Goal: Task Accomplishment & Management: Complete application form

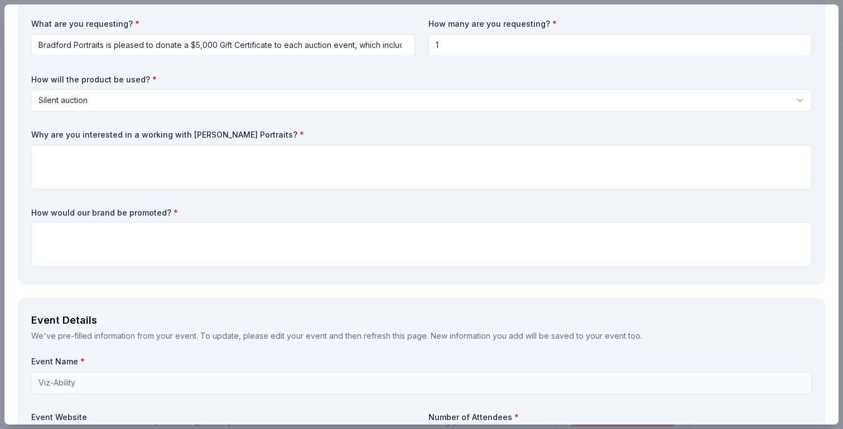
scroll to position [108, 0]
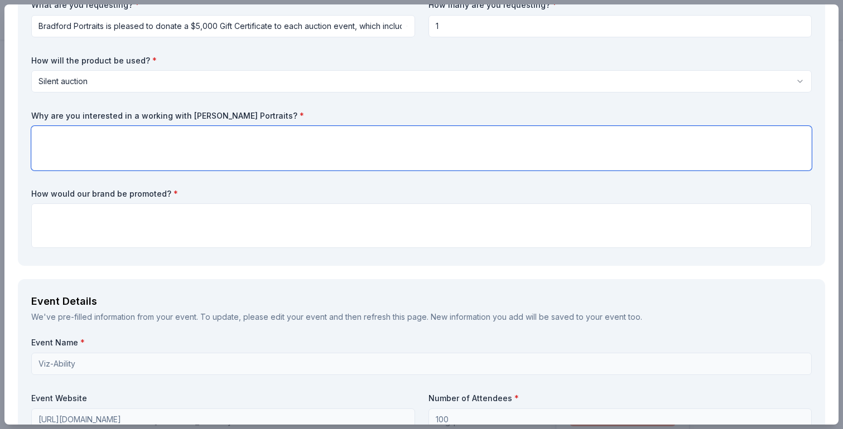
click at [386, 156] on textarea at bounding box center [421, 148] width 780 height 45
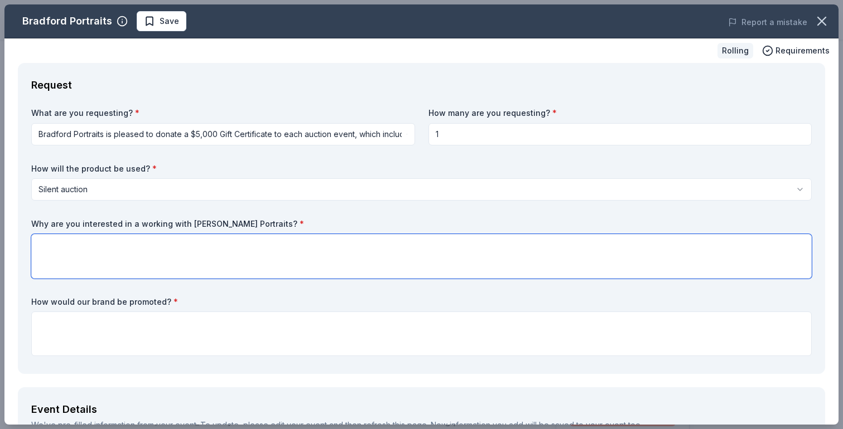
paste textarea "We are interested in working with Bradford Portraits because your artistry and …"
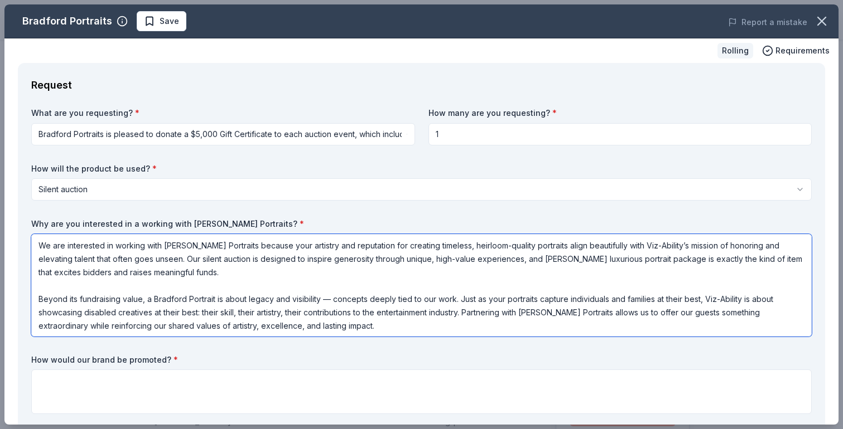
drag, startPoint x: 163, startPoint y: 245, endPoint x: -1, endPoint y: 237, distance: 164.2
click at [0, 237] on html "Viz-Ability Plus trial ends on 2AM, 10/1 $10 in rewards Rolling Share Bradford …" at bounding box center [421, 214] width 843 height 429
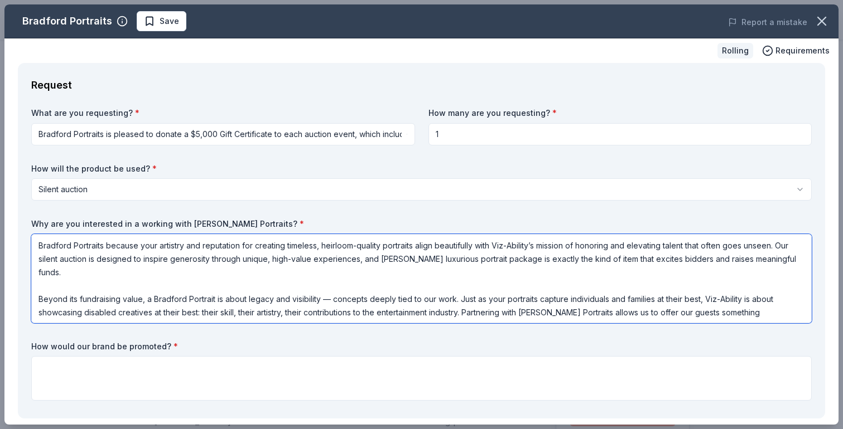
type textarea "Bradford Portraits because your artistry and reputation for creating timeless, …"
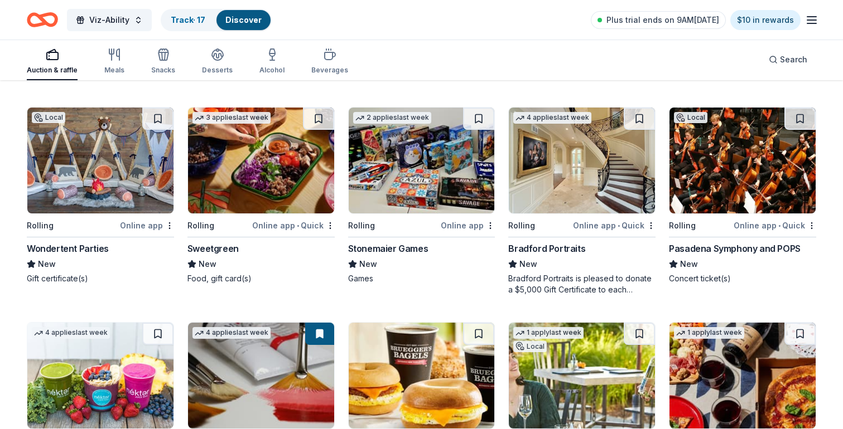
scroll to position [2687, 0]
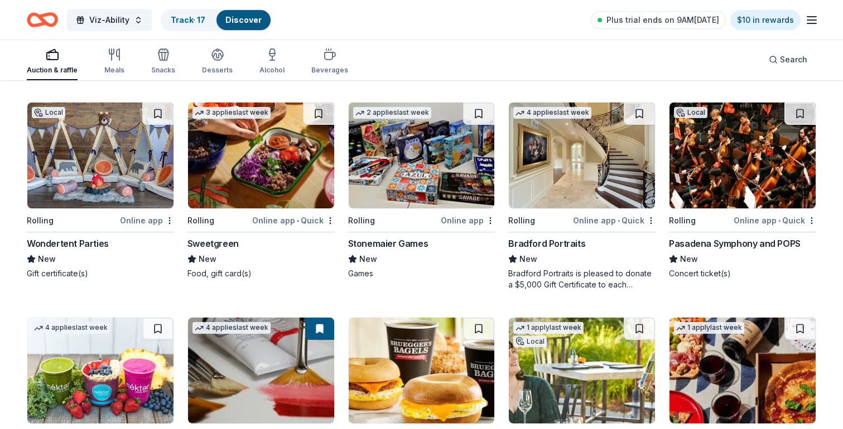
click at [535, 163] on img at bounding box center [582, 156] width 146 height 106
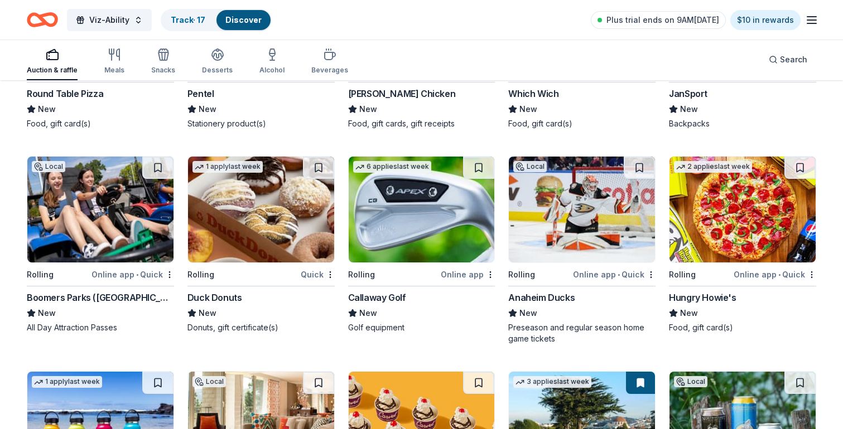
scroll to position [4733, 0]
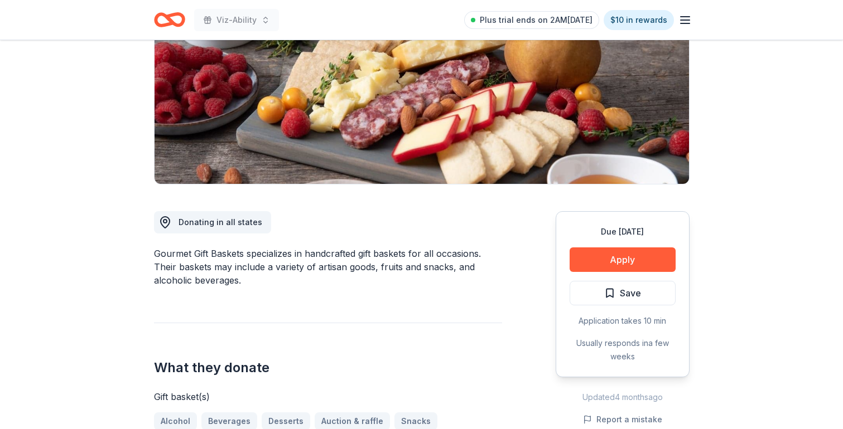
scroll to position [160, 0]
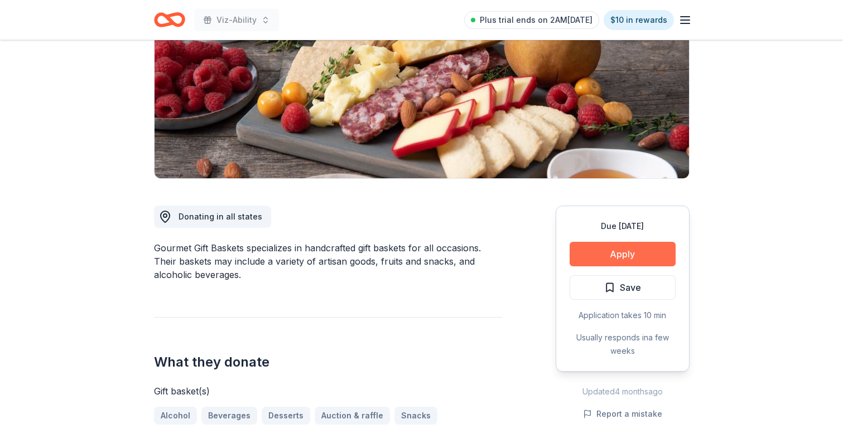
click at [622, 250] on button "Apply" at bounding box center [622, 254] width 106 height 25
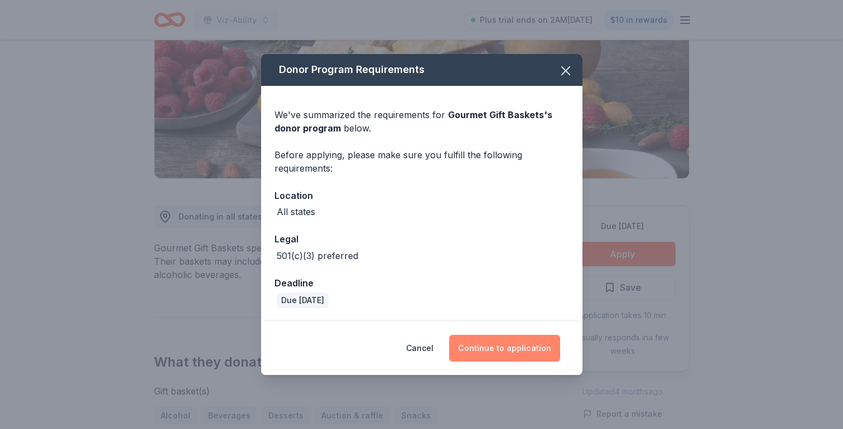
click at [511, 346] on button "Continue to application" at bounding box center [504, 348] width 111 height 27
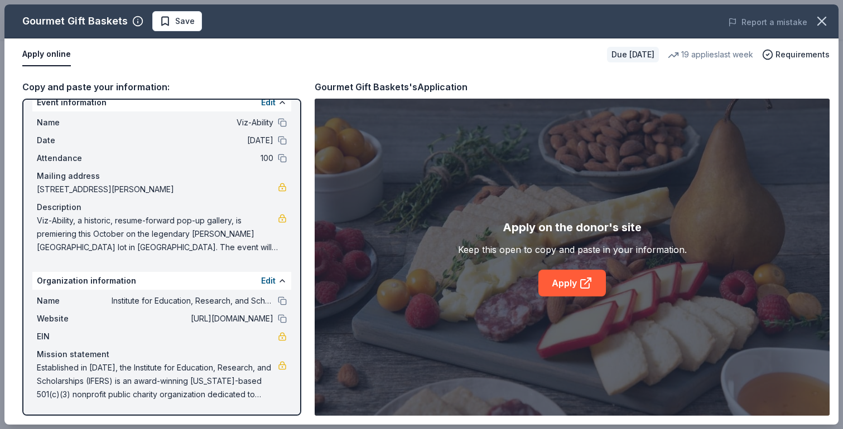
scroll to position [0, 0]
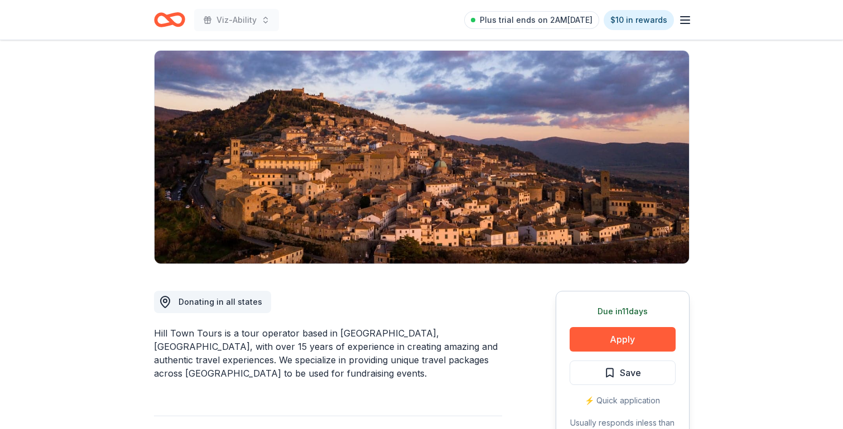
scroll to position [68, 0]
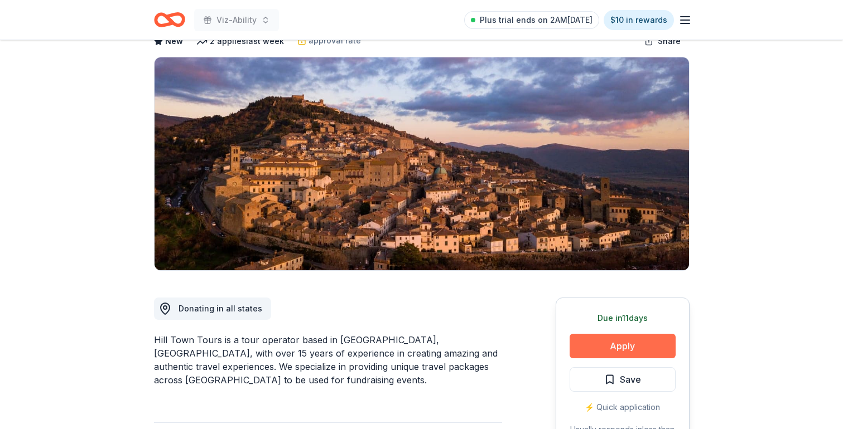
click at [617, 346] on button "Apply" at bounding box center [622, 346] width 106 height 25
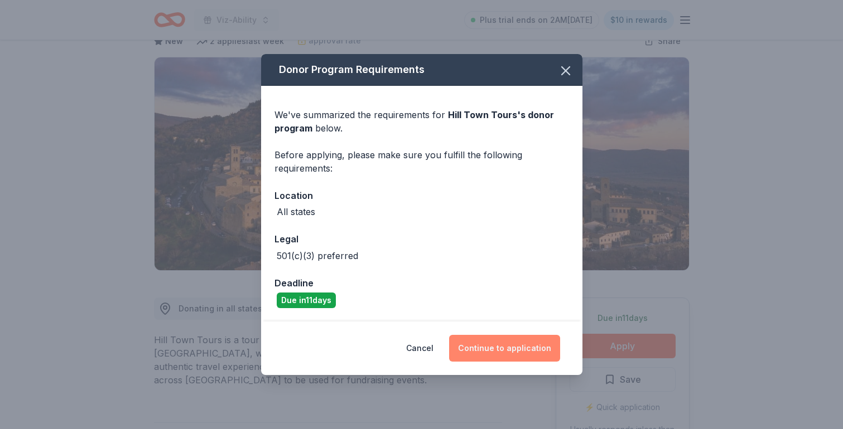
click at [496, 353] on button "Continue to application" at bounding box center [504, 348] width 111 height 27
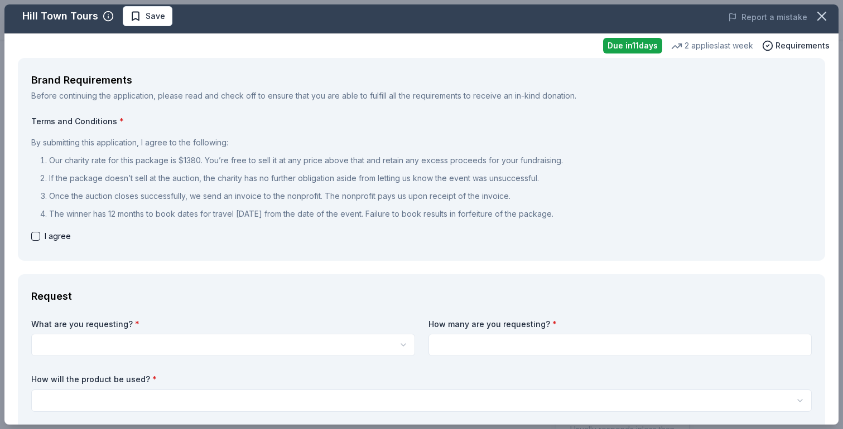
scroll to position [0, 0]
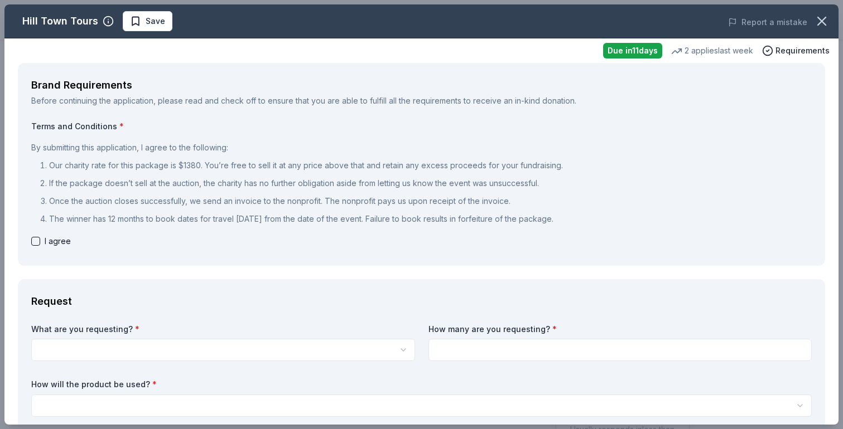
click at [23, 242] on div "Brand Requirements Before continuing the application, please read and check off…" at bounding box center [421, 164] width 807 height 203
click at [30, 244] on div "Brand Requirements Before continuing the application, please read and check off…" at bounding box center [421, 164] width 807 height 203
click at [38, 242] on button "button" at bounding box center [35, 241] width 9 height 9
checkbox input "true"
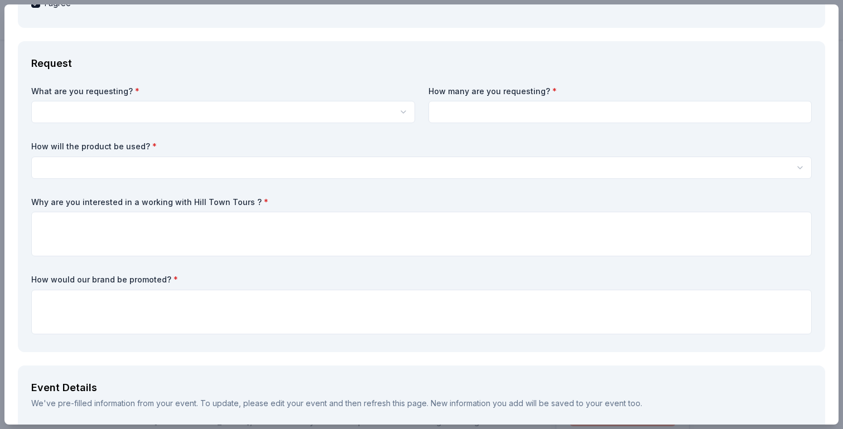
click at [142, 116] on html "Viz-Ability Plus trial ends on 2AM, 10/1 $10 in rewards Due in 11 days Share Hi…" at bounding box center [421, 214] width 843 height 429
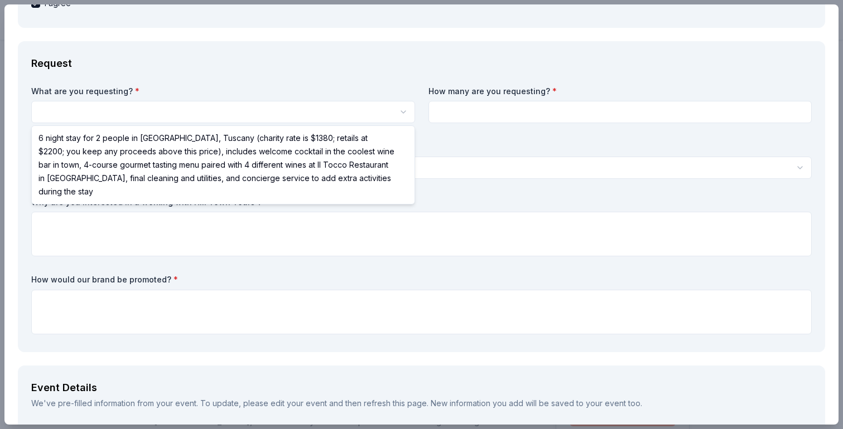
select select "6 night stay for 2 people in Cortona, Tuscany (charity rate is $1380; retails a…"
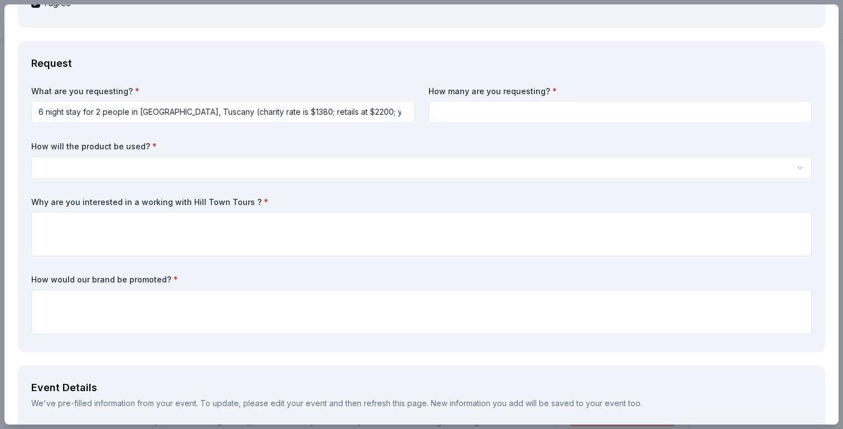
click at [485, 110] on input at bounding box center [620, 112] width 384 height 22
type input "1"
click at [466, 141] on label "How will the product be used? *" at bounding box center [421, 146] width 780 height 11
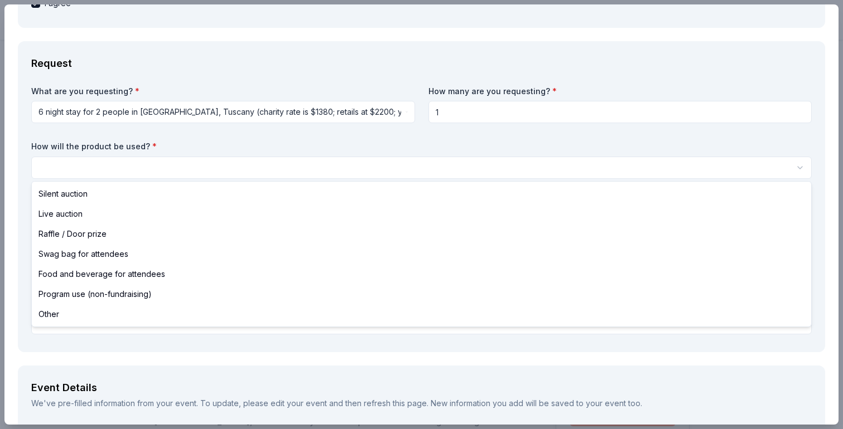
click at [315, 178] on html "Viz-Ability Plus trial ends on 2AM, 10/1 $10 in rewards Due in 11 days Share Hi…" at bounding box center [421, 214] width 843 height 429
select select "silentAuction"
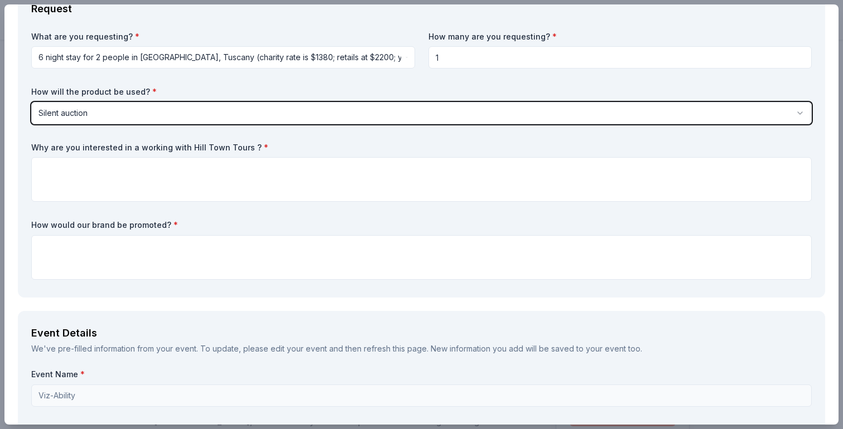
scroll to position [299, 0]
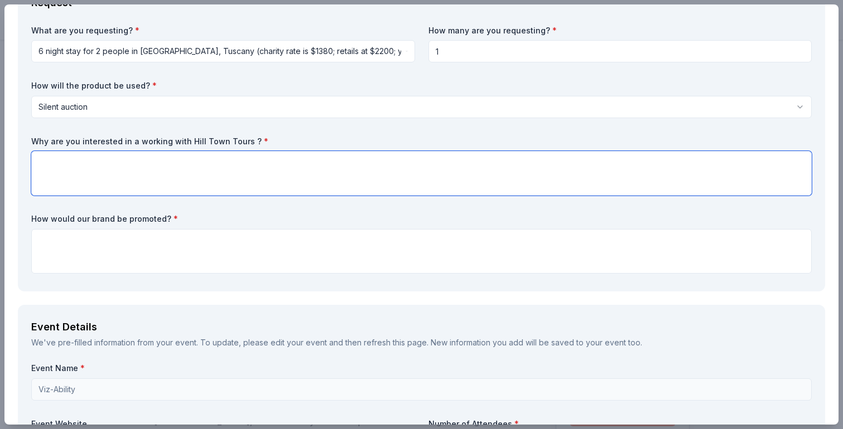
click at [298, 186] on textarea at bounding box center [421, 173] width 780 height 45
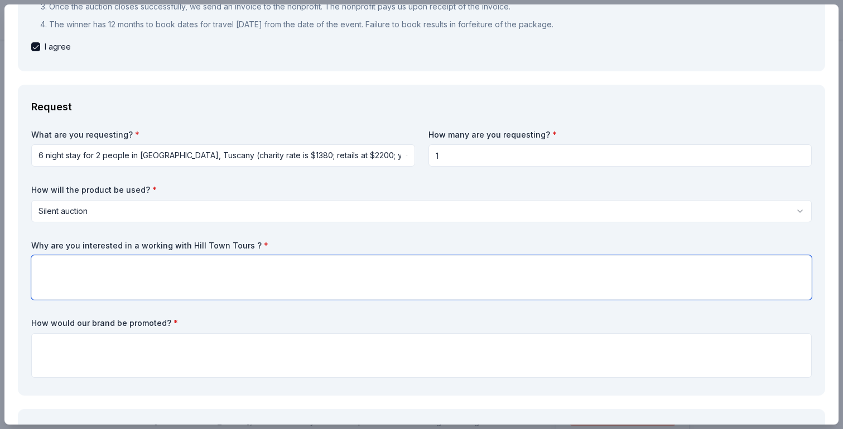
scroll to position [0, 0]
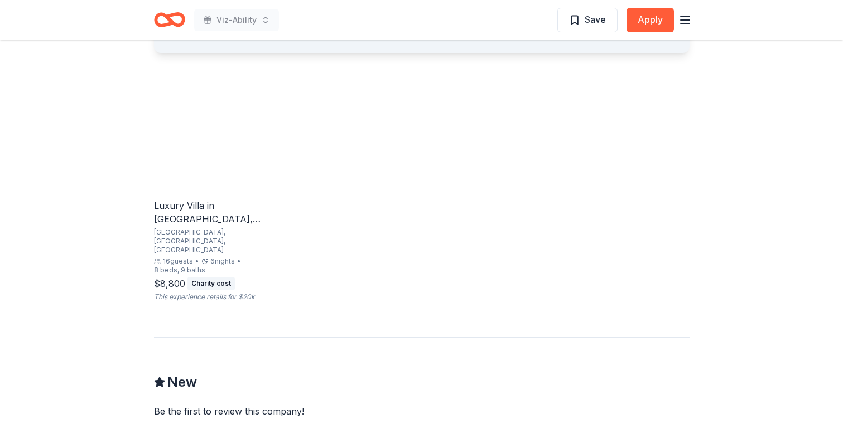
scroll to position [747, 0]
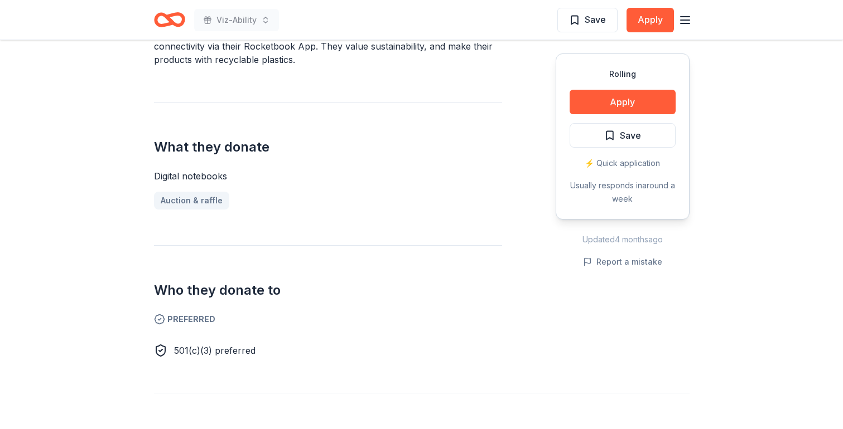
scroll to position [382, 0]
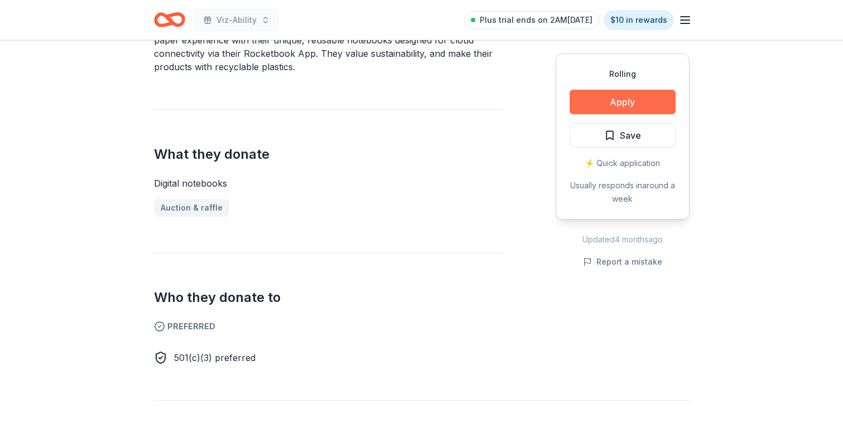
click at [632, 99] on button "Apply" at bounding box center [622, 102] width 106 height 25
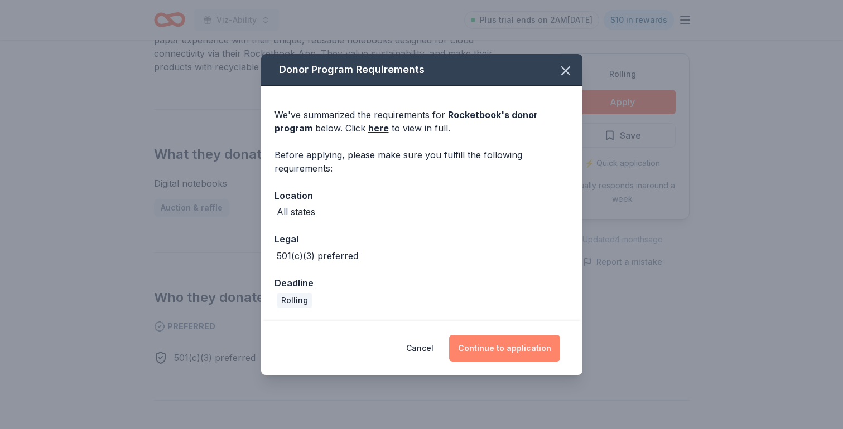
click at [502, 351] on button "Continue to application" at bounding box center [504, 348] width 111 height 27
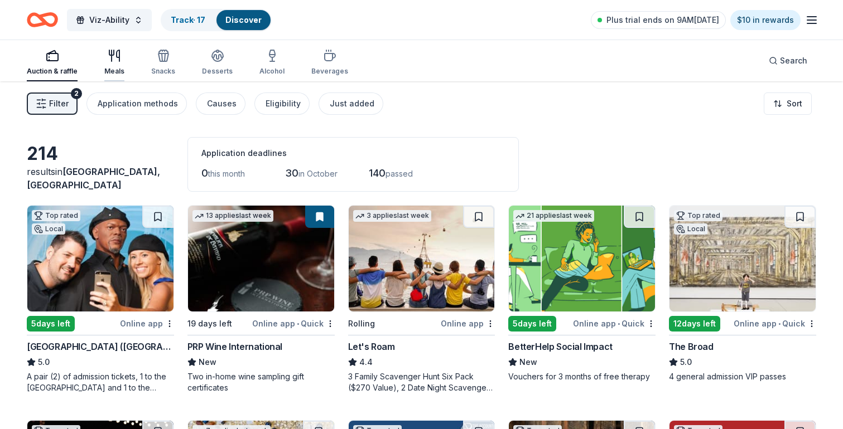
click at [120, 61] on div "button" at bounding box center [114, 55] width 20 height 13
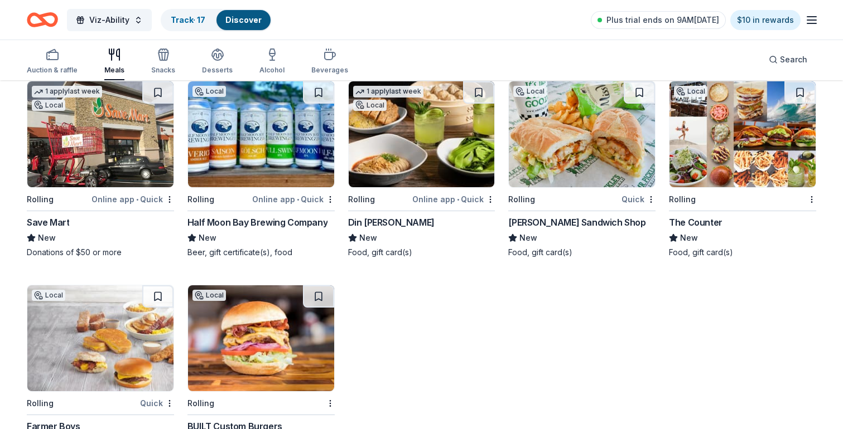
scroll to position [2911, 0]
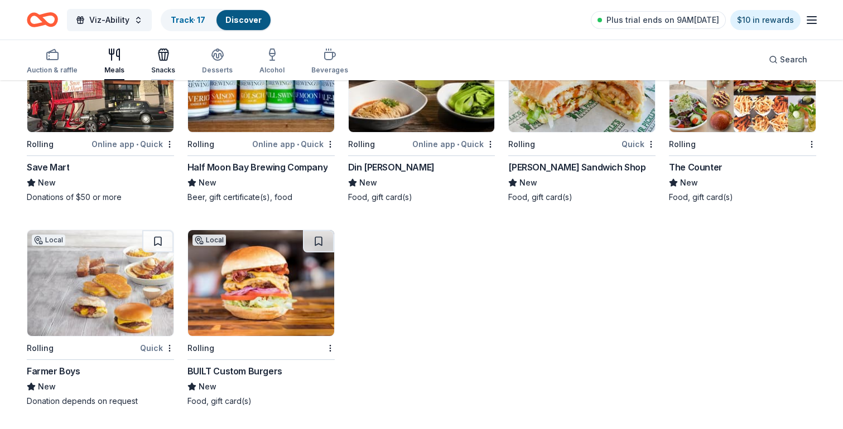
click at [162, 61] on icon "button" at bounding box center [163, 54] width 13 height 13
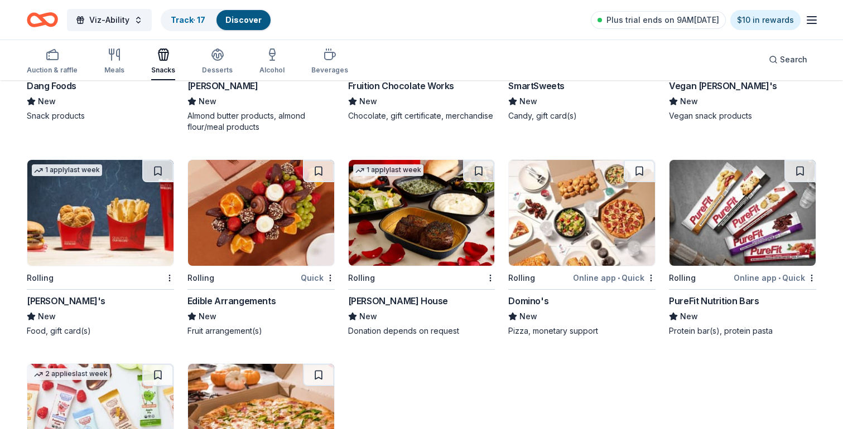
scroll to position [2095, 0]
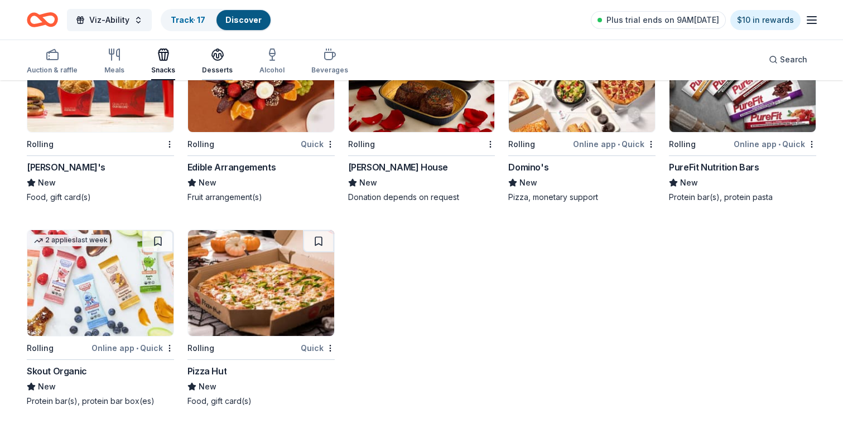
click at [218, 65] on div "Desserts" at bounding box center [217, 61] width 31 height 27
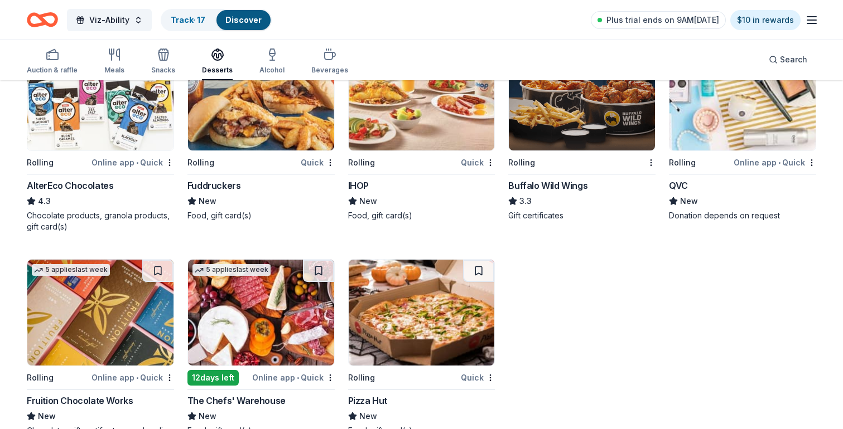
scroll to position [1256, 0]
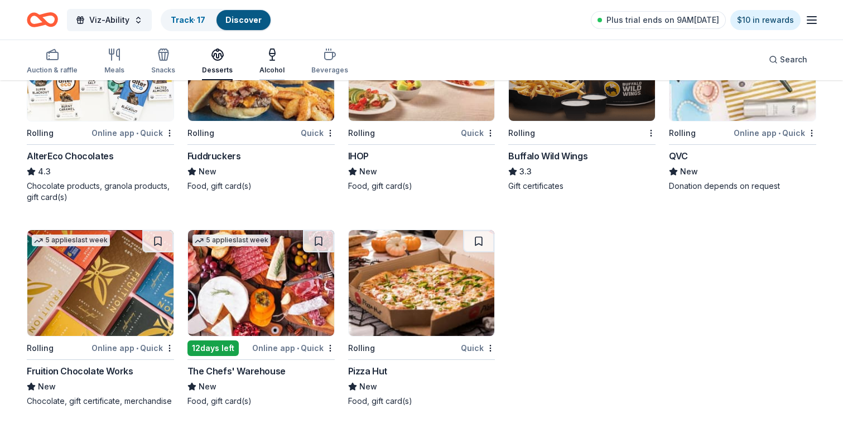
click at [268, 61] on icon "button" at bounding box center [271, 54] width 13 height 13
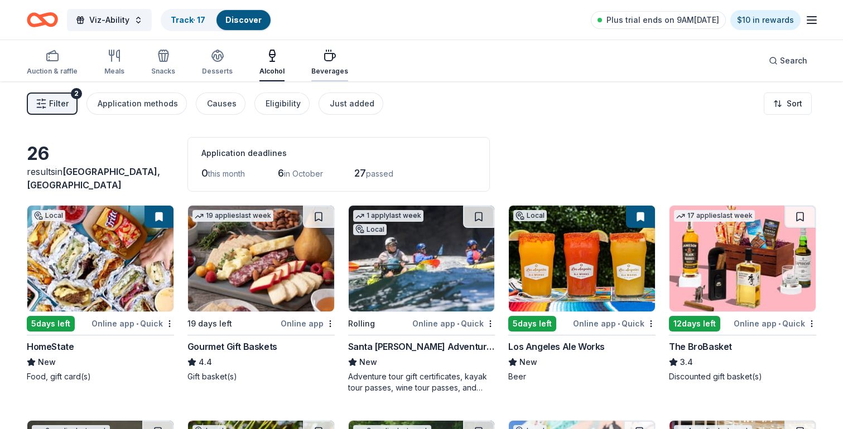
click at [323, 64] on div "Beverages" at bounding box center [329, 62] width 37 height 27
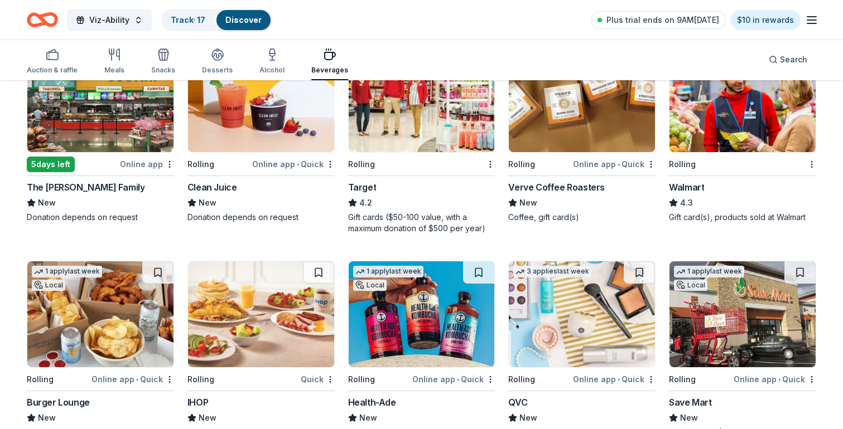
scroll to position [610, 0]
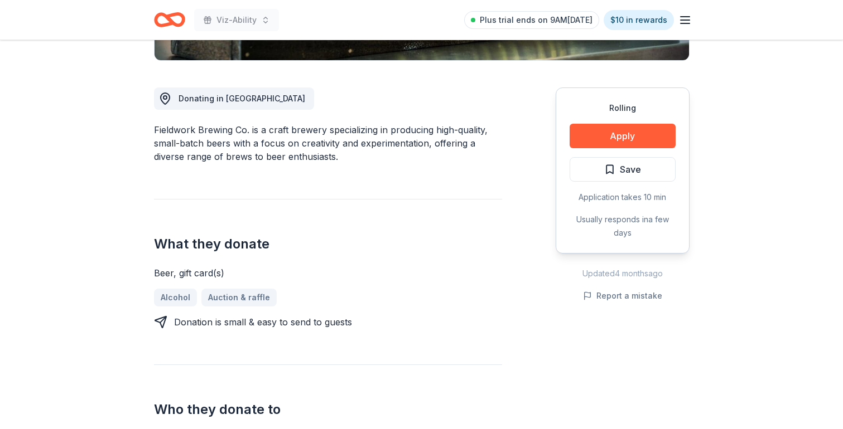
scroll to position [308, 0]
